Goal: Obtain resource: Download file/media

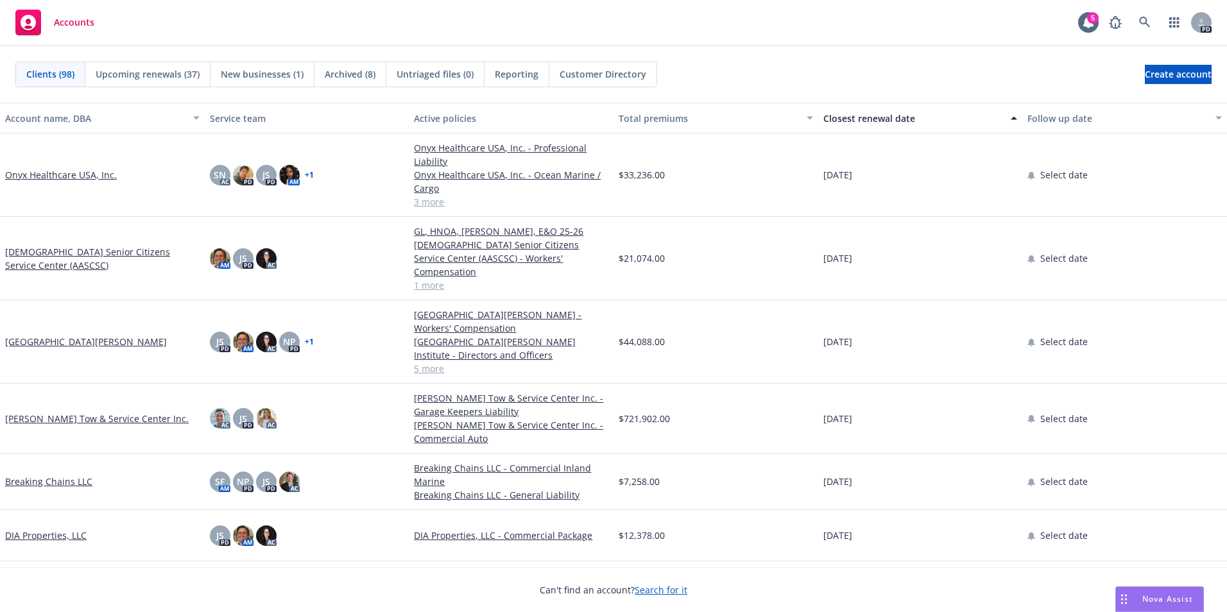
click at [84, 25] on span "Accounts" at bounding box center [74, 22] width 40 height 10
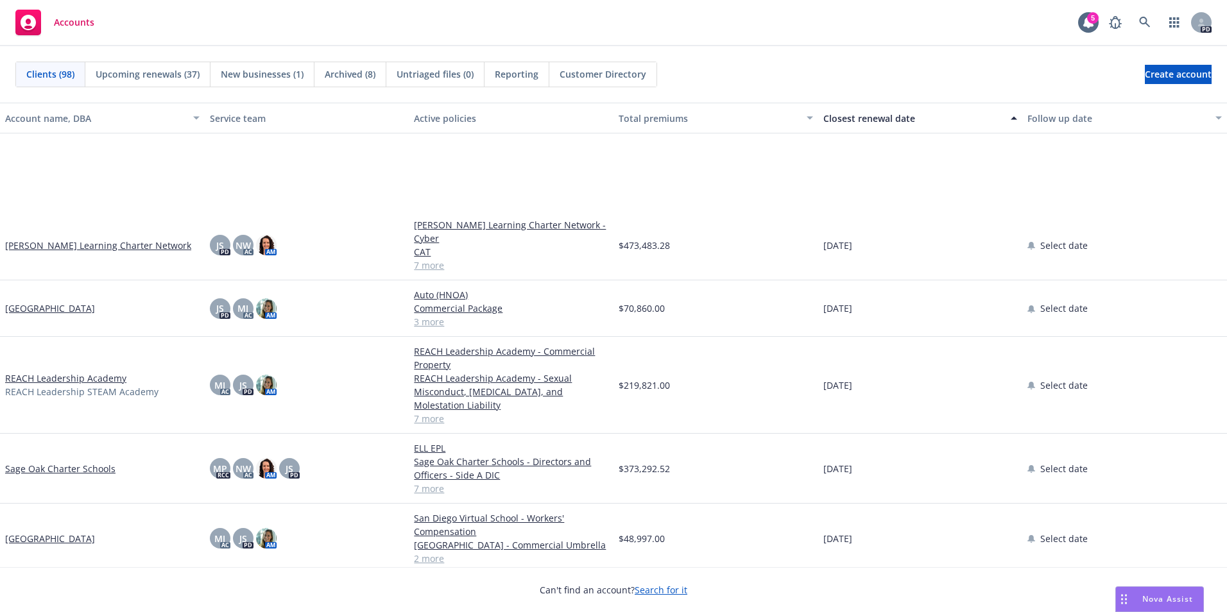
scroll to position [3913, 0]
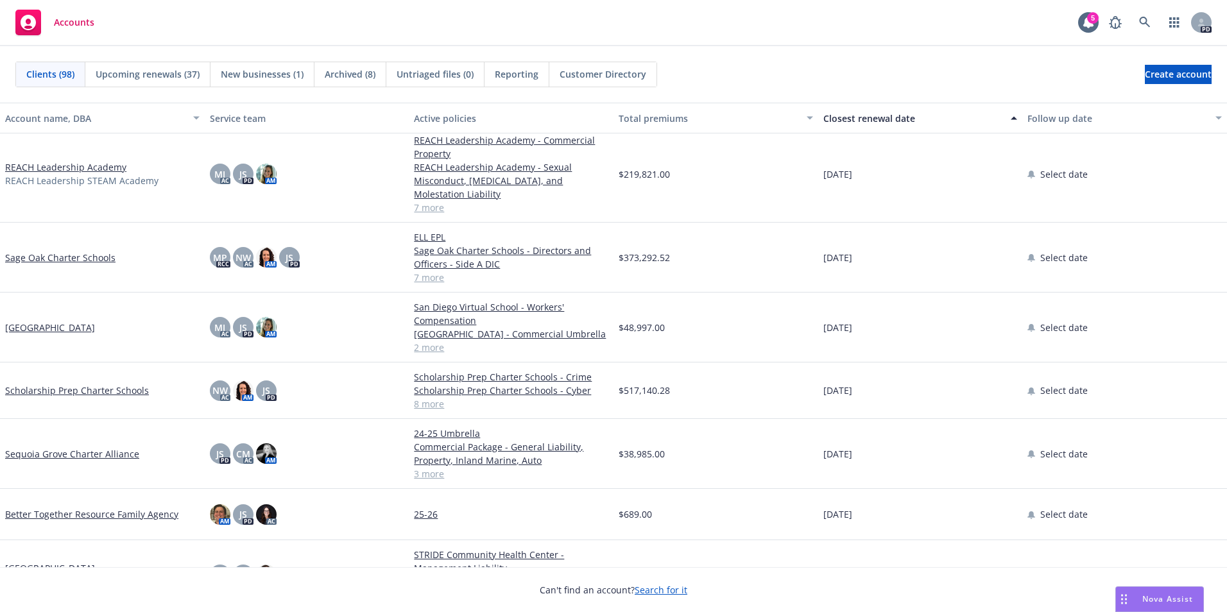
click at [70, 22] on span "Accounts" at bounding box center [74, 22] width 40 height 10
click at [848, 113] on div "Closest renewal date" at bounding box center [913, 118] width 180 height 13
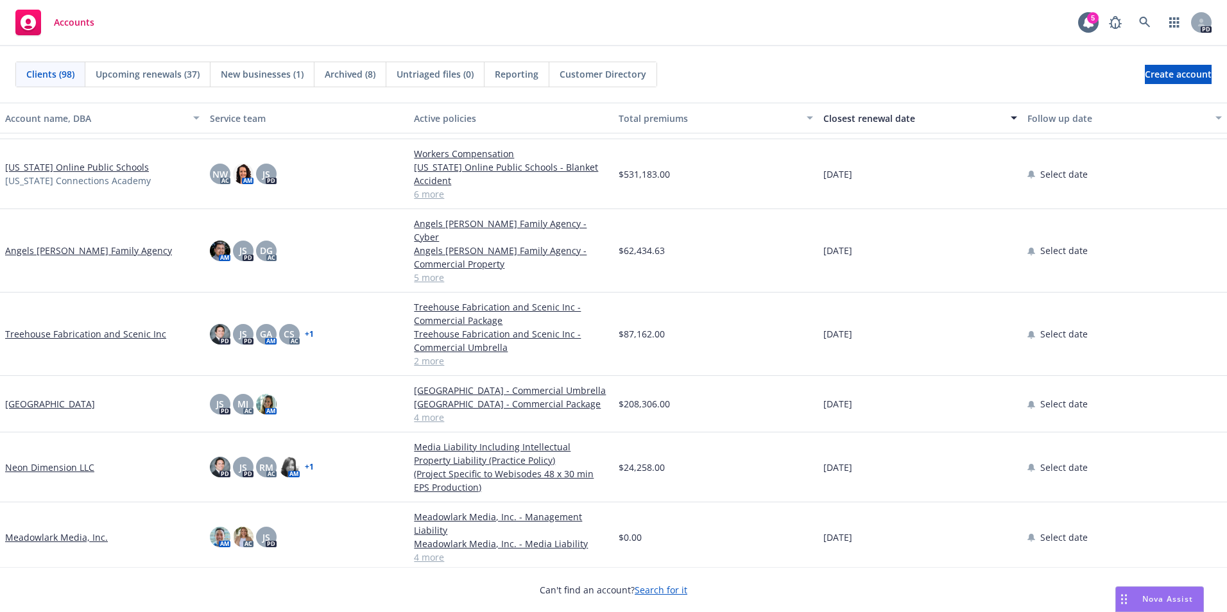
click at [82, 169] on link "[US_STATE] Online Public Schools" at bounding box center [77, 166] width 144 height 13
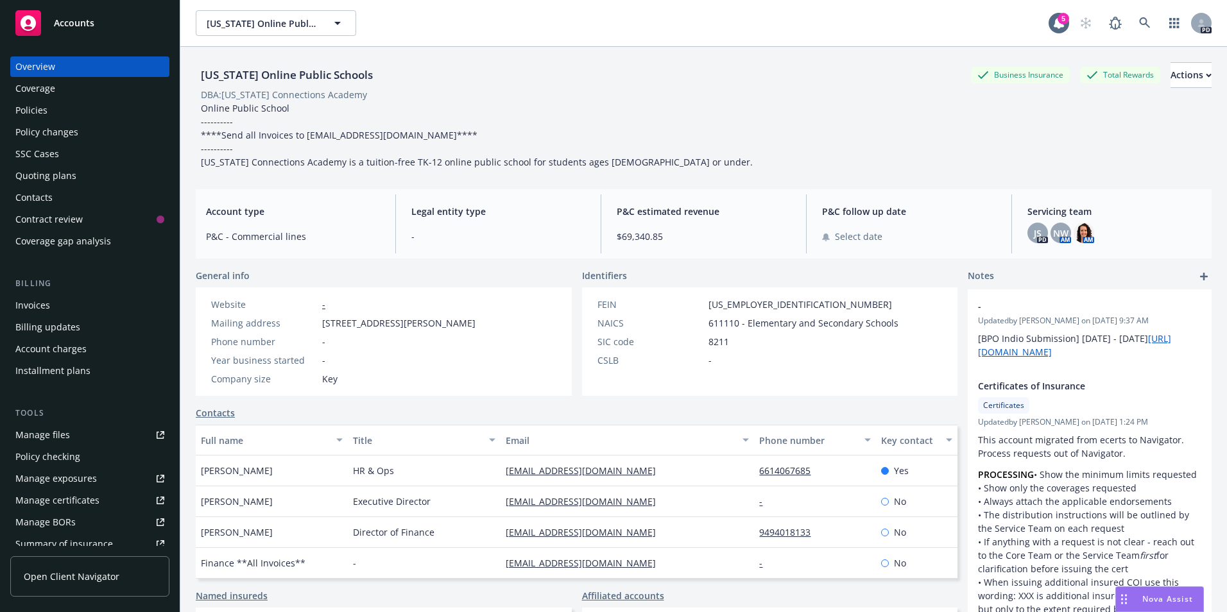
click at [77, 20] on span "Accounts" at bounding box center [74, 23] width 40 height 10
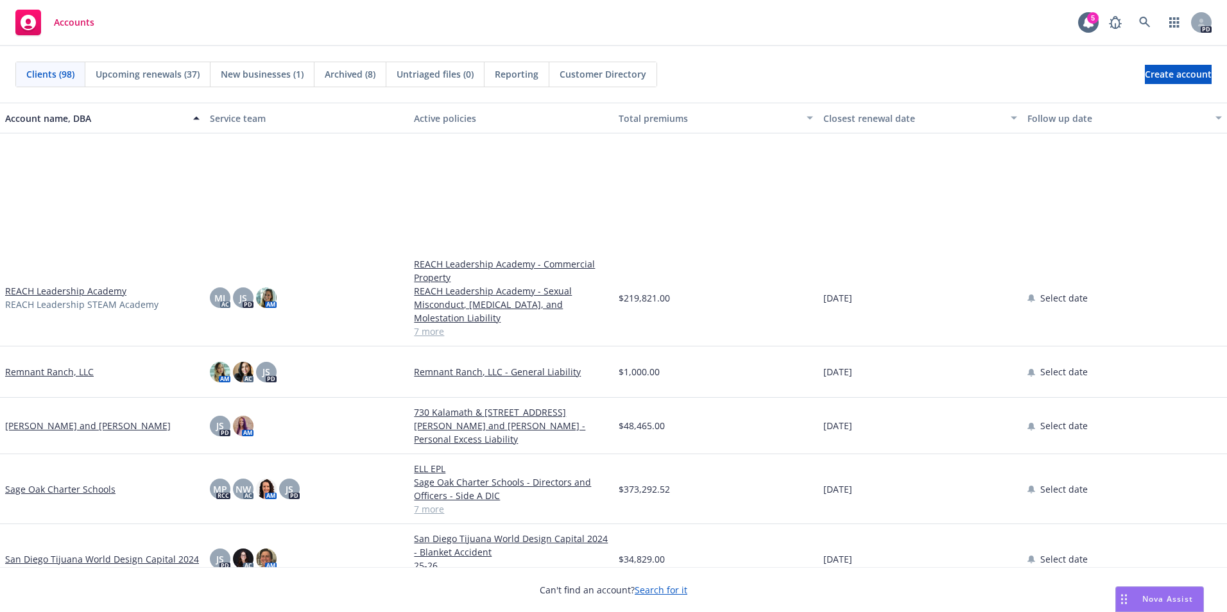
scroll to position [3913, 0]
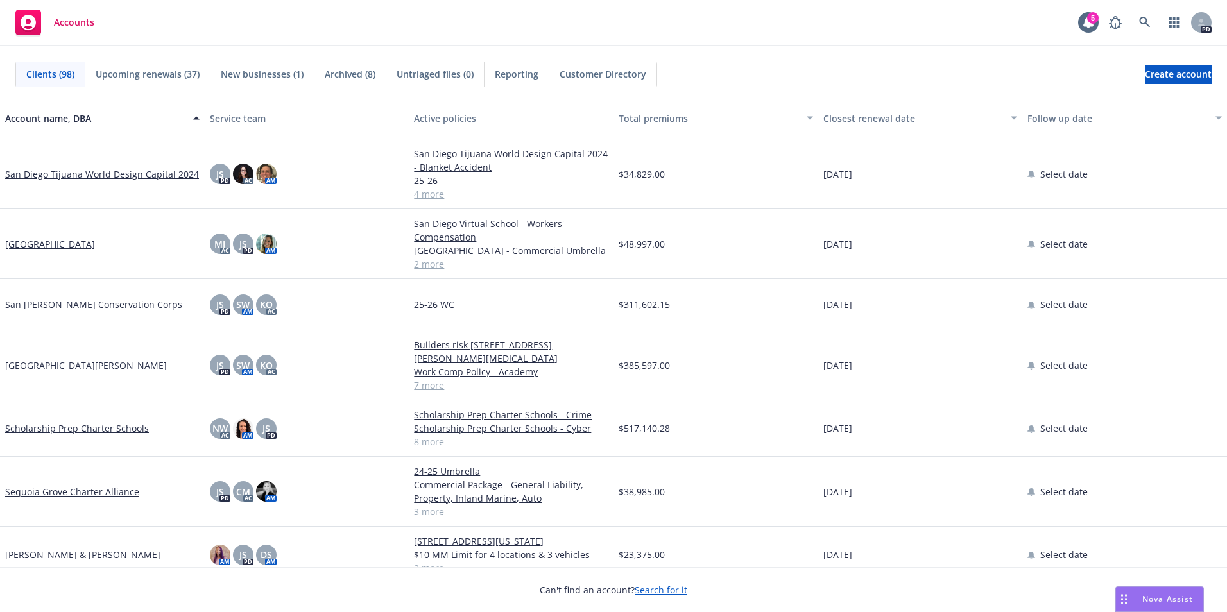
click at [43, 372] on link "[GEOGRAPHIC_DATA][PERSON_NAME]" at bounding box center [86, 365] width 162 height 13
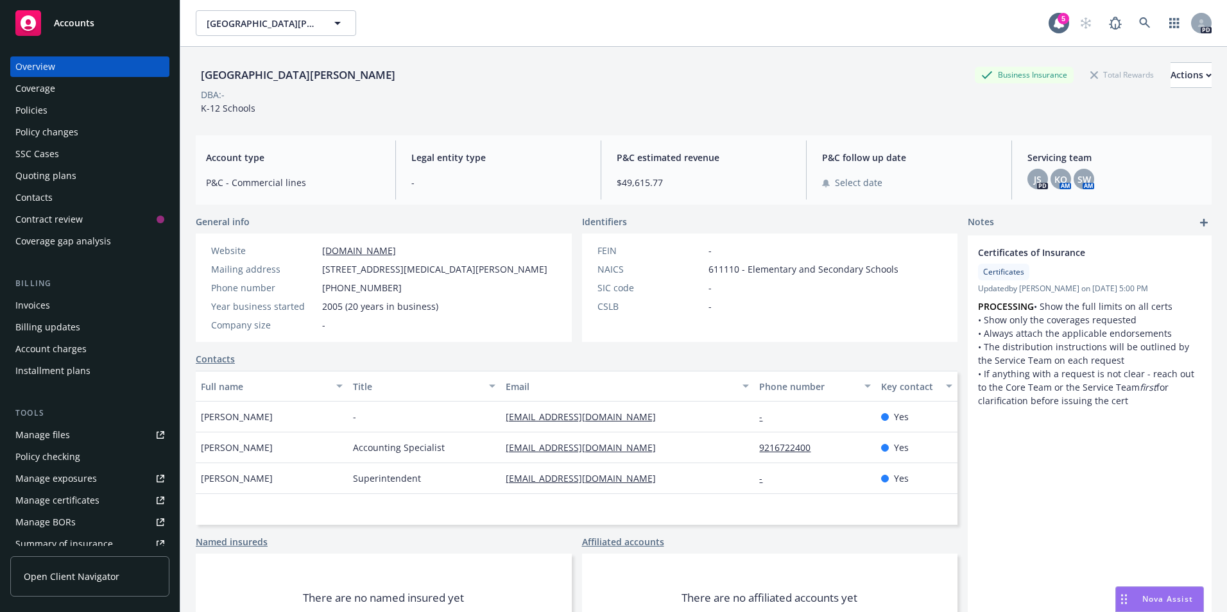
click at [56, 105] on div "Policies" at bounding box center [89, 110] width 149 height 21
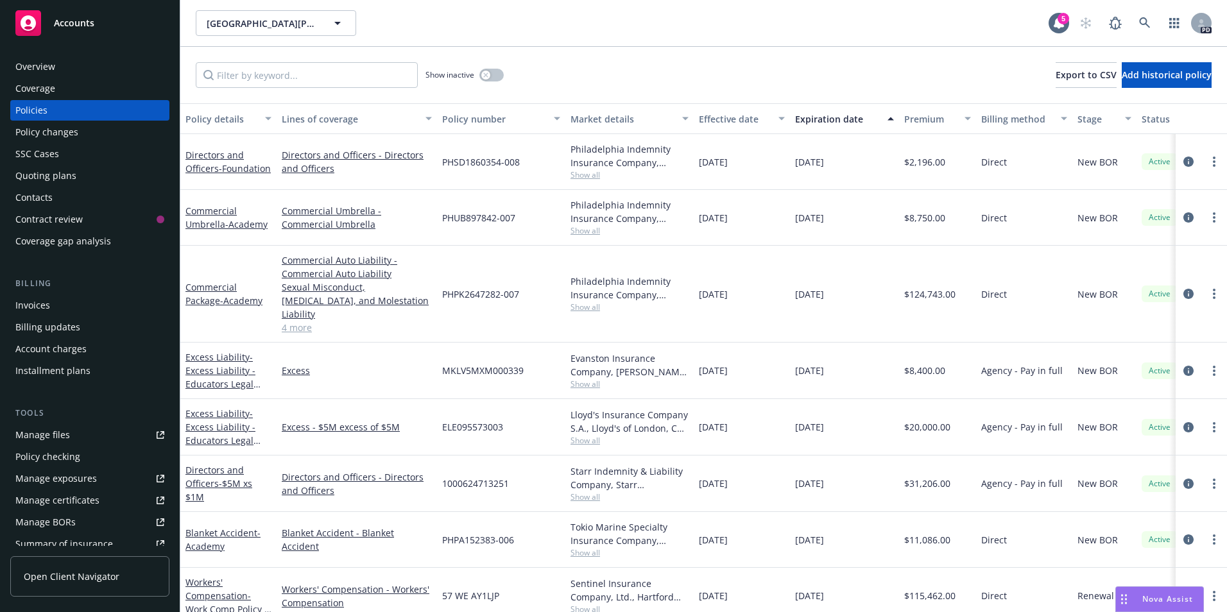
click at [300, 321] on link "4 more" at bounding box center [357, 327] width 150 height 13
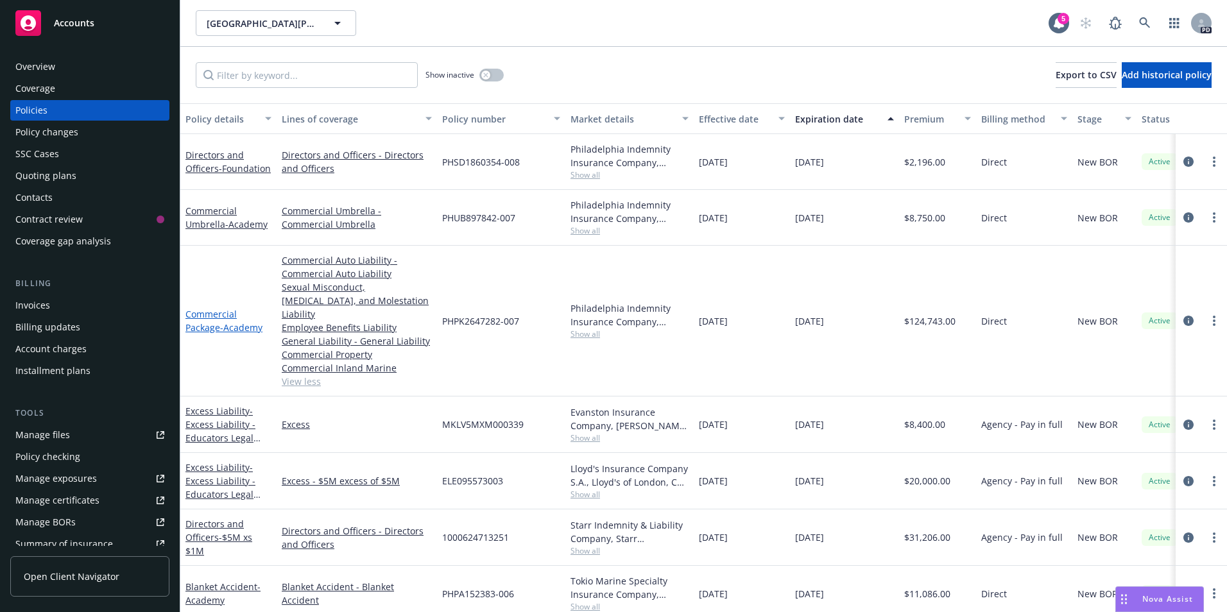
click at [210, 317] on link "Commercial Package - Academy" at bounding box center [223, 321] width 77 height 26
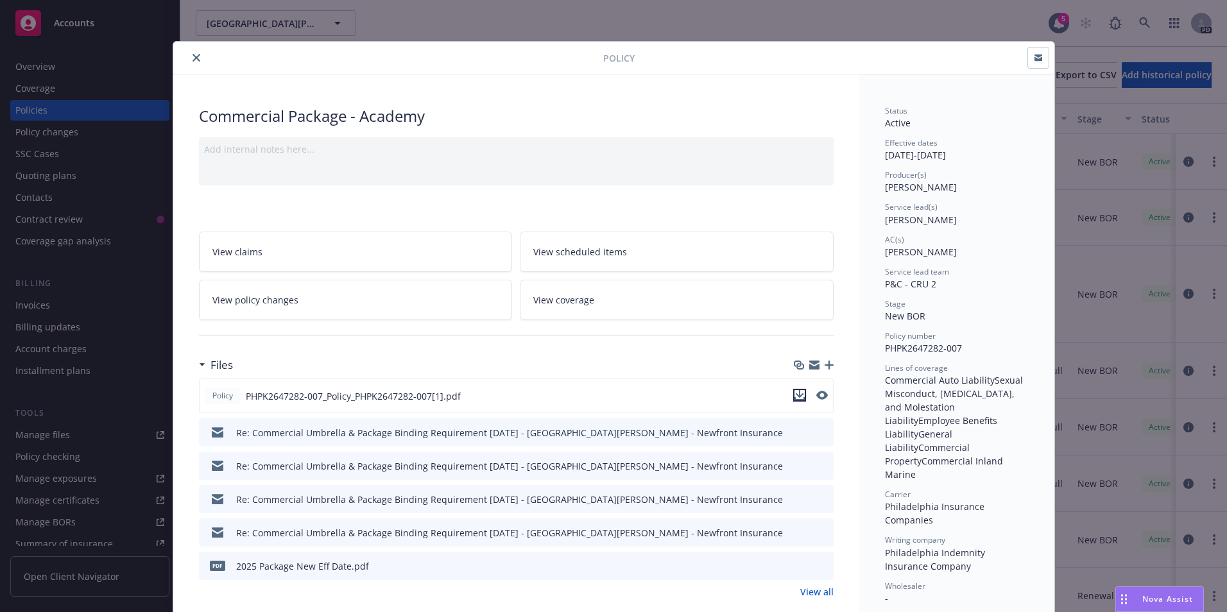
click at [794, 391] on icon "download file" at bounding box center [799, 395] width 10 height 10
click at [196, 58] on button "close" at bounding box center [196, 57] width 15 height 15
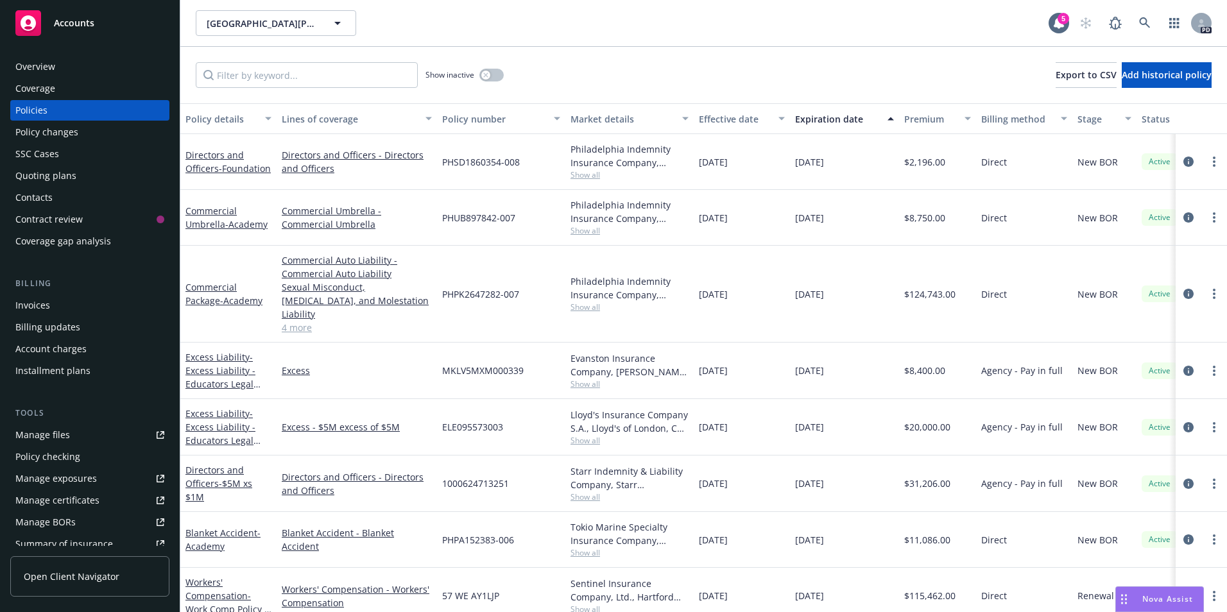
drag, startPoint x: 53, startPoint y: 62, endPoint x: 72, endPoint y: 65, distance: 18.8
click at [53, 62] on div "Overview" at bounding box center [35, 66] width 40 height 21
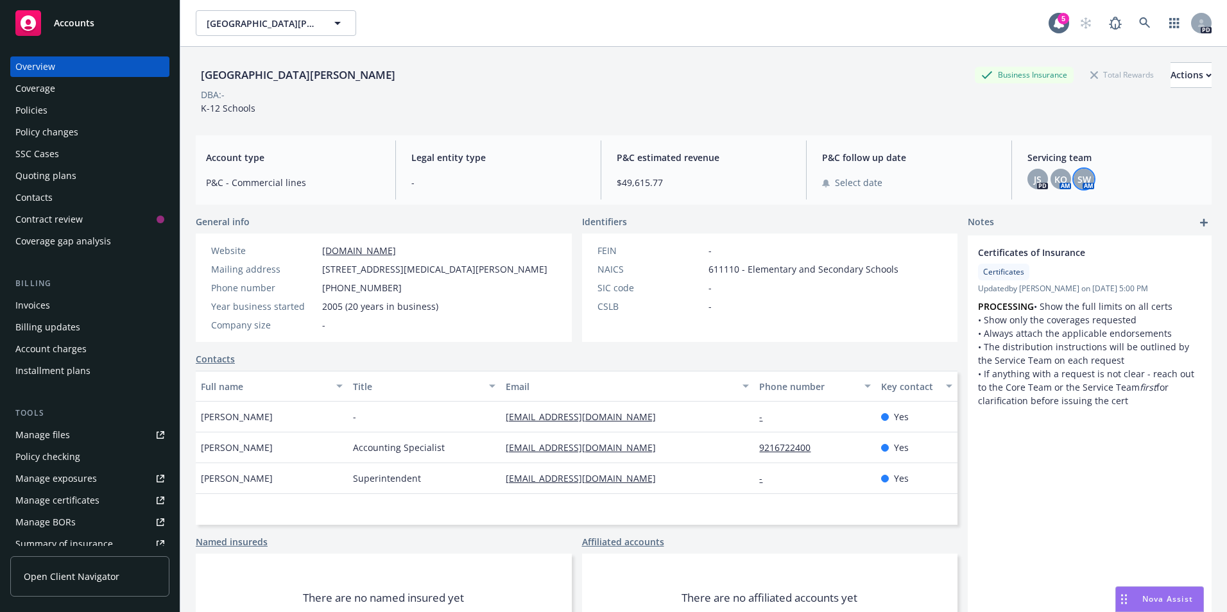
click at [1080, 179] on span "SW" at bounding box center [1083, 179] width 13 height 13
click at [1059, 182] on div "KO" at bounding box center [1060, 179] width 21 height 21
click at [1078, 182] on span "SW" at bounding box center [1083, 179] width 13 height 13
